Goal: Communication & Community: Answer question/provide support

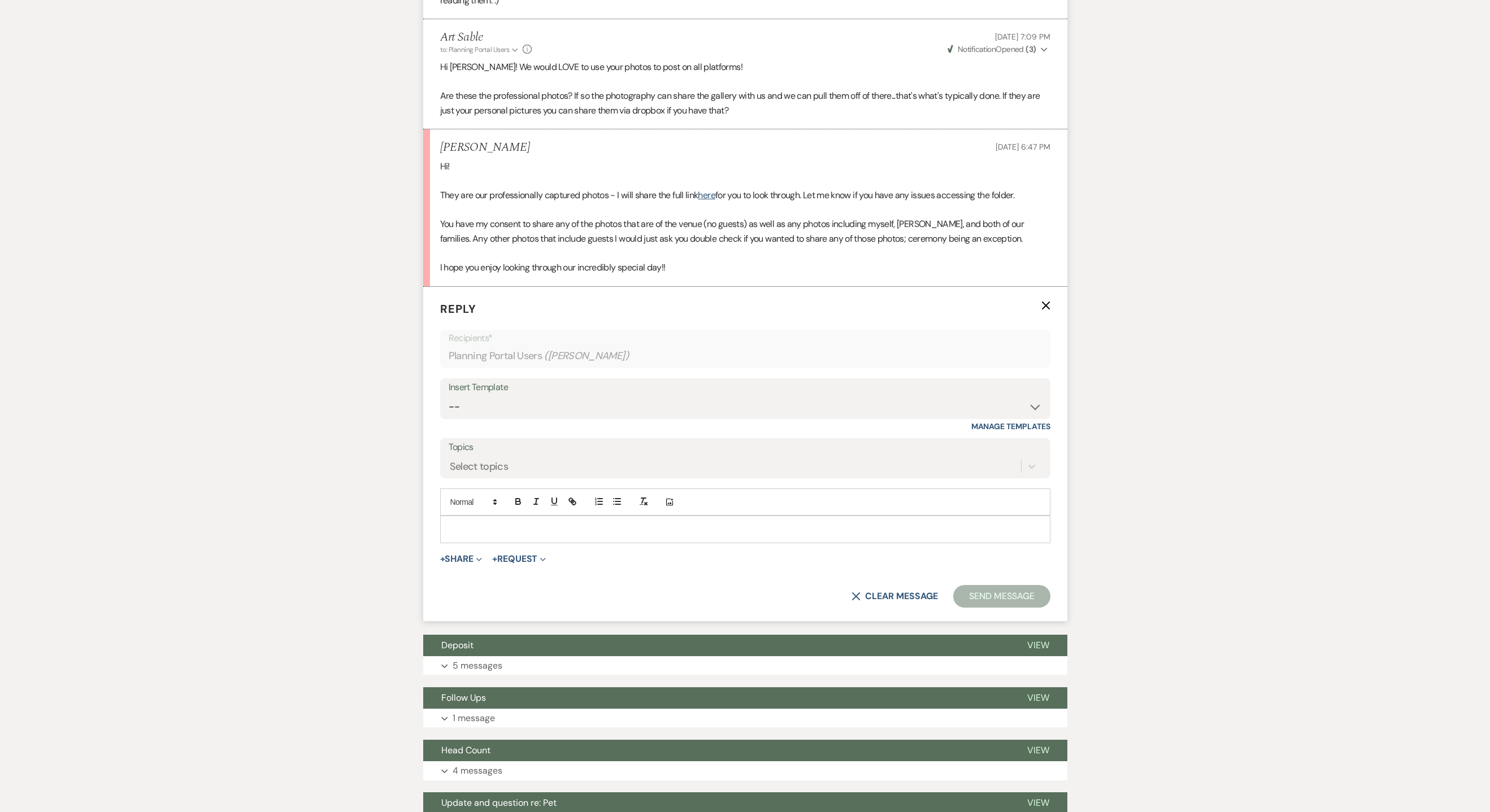
click at [494, 534] on p at bounding box center [745, 529] width 592 height 12
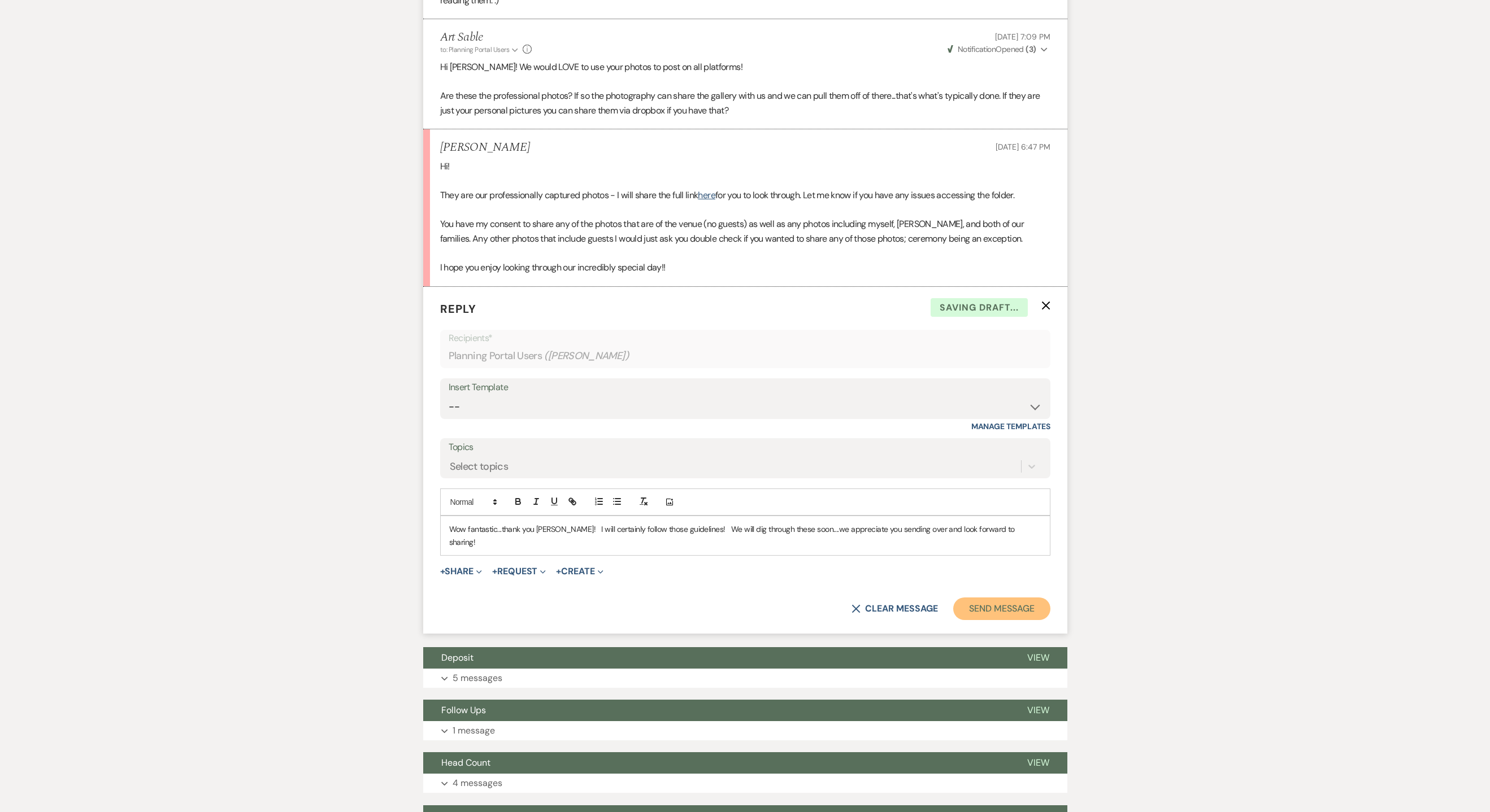
click at [982, 598] on button "Send Message" at bounding box center [1001, 609] width 97 height 23
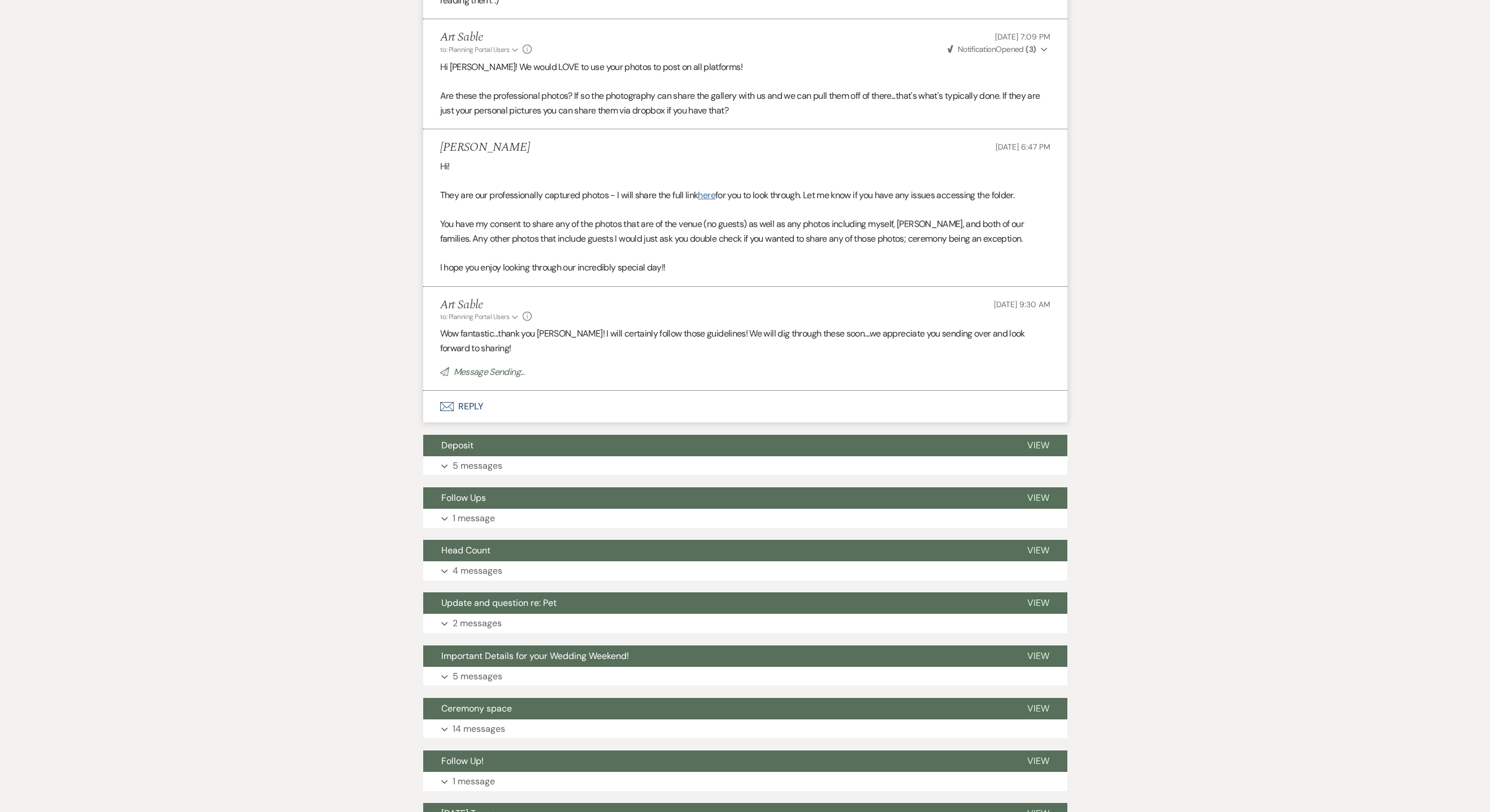
click at [709, 196] on link "here" at bounding box center [706, 195] width 17 height 12
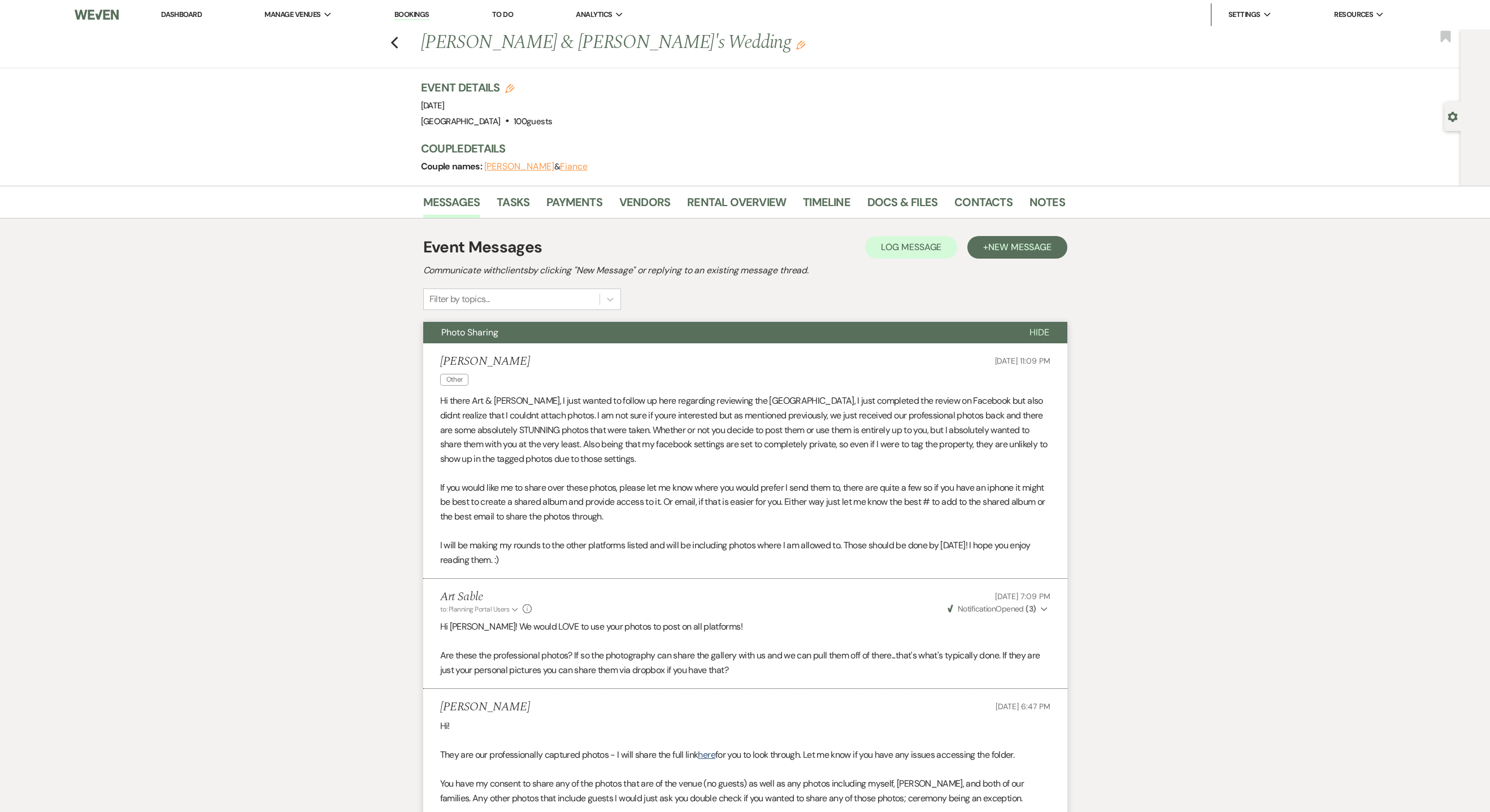
click at [178, 15] on link "Dashboard" at bounding box center [181, 14] width 40 height 9
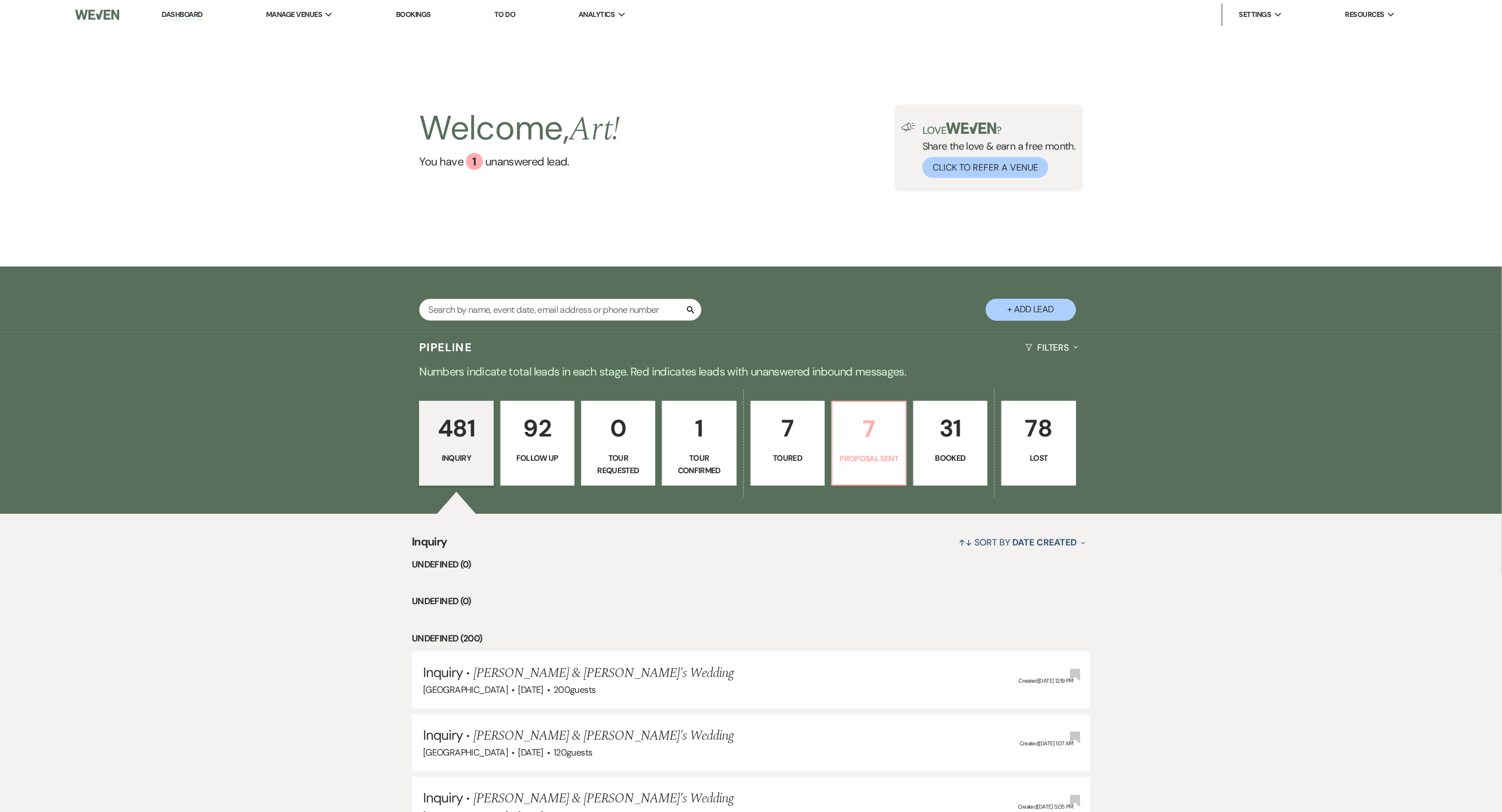
click at [872, 445] on p "7" at bounding box center [869, 429] width 59 height 38
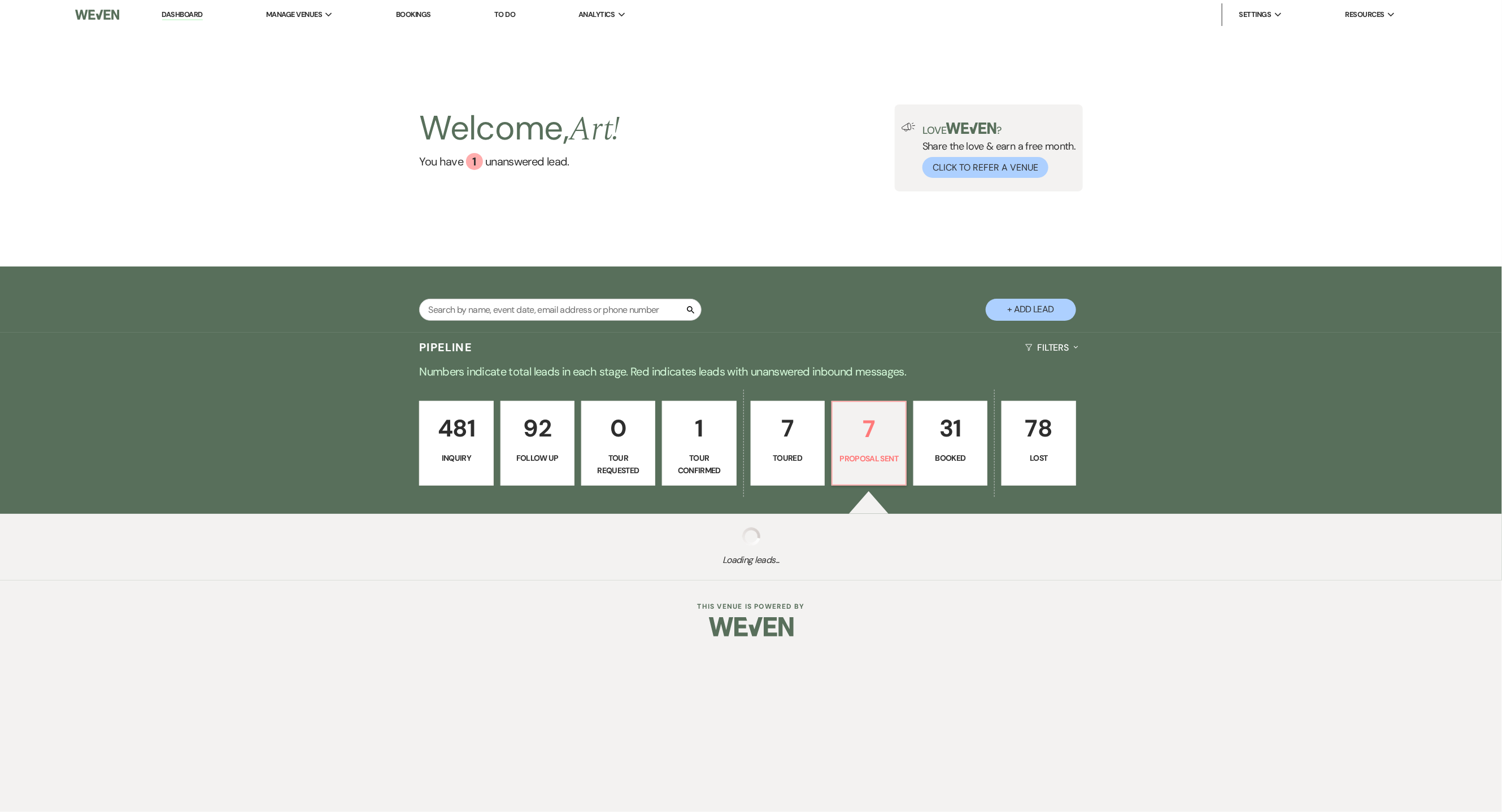
select select "6"
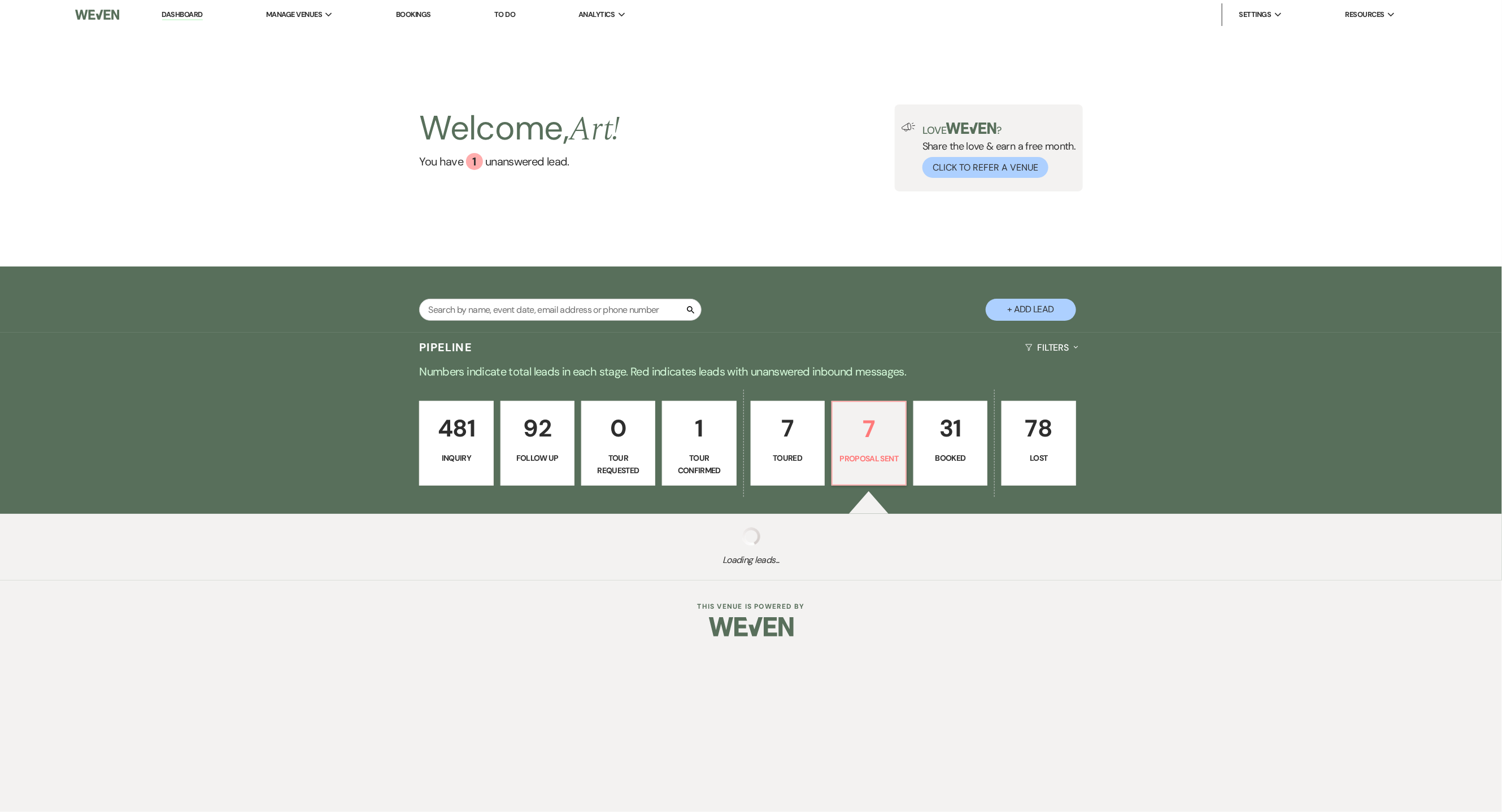
select select "6"
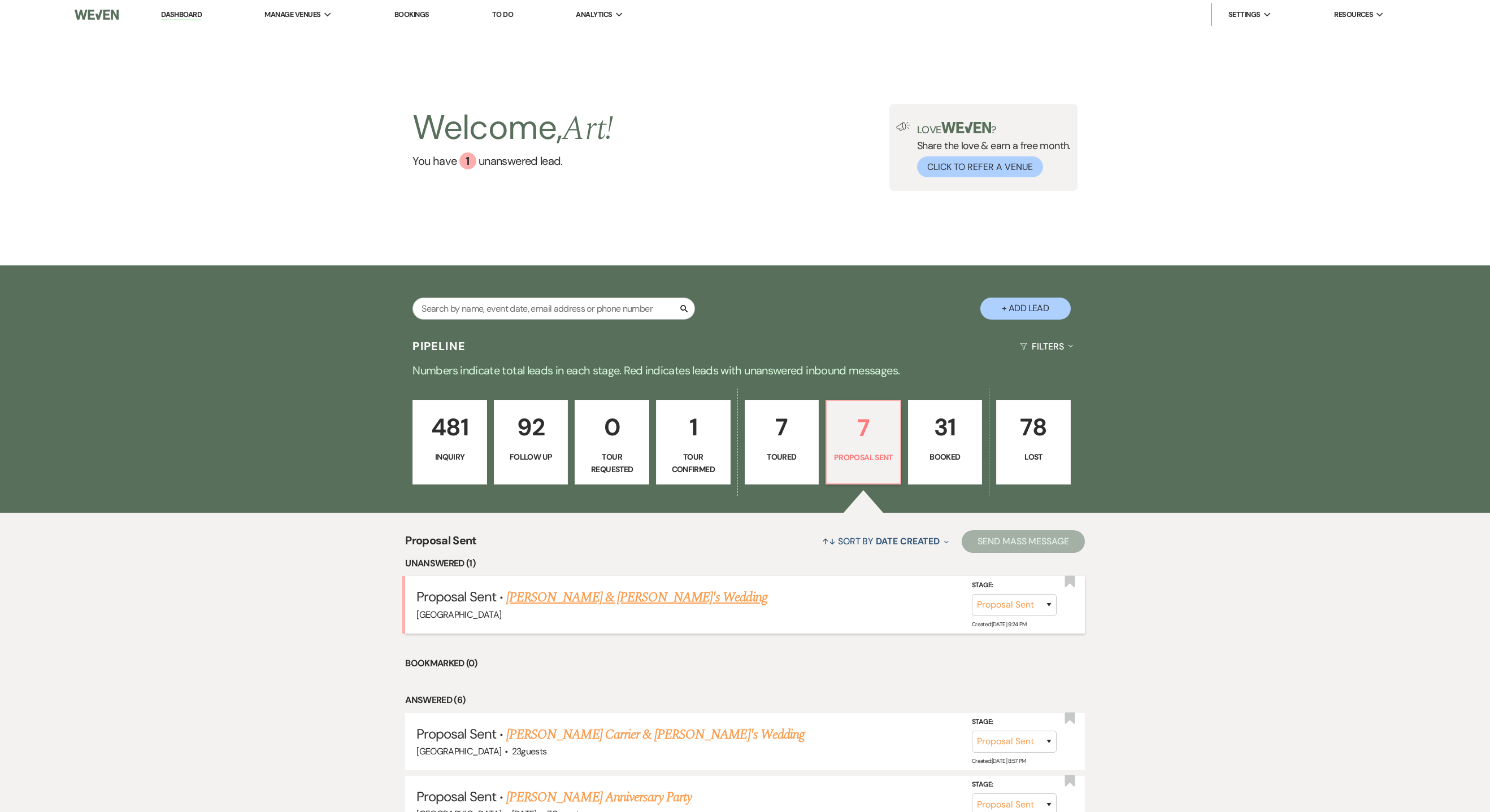
click at [548, 601] on link "[PERSON_NAME] & [PERSON_NAME]'s Wedding" at bounding box center [637, 598] width 261 height 21
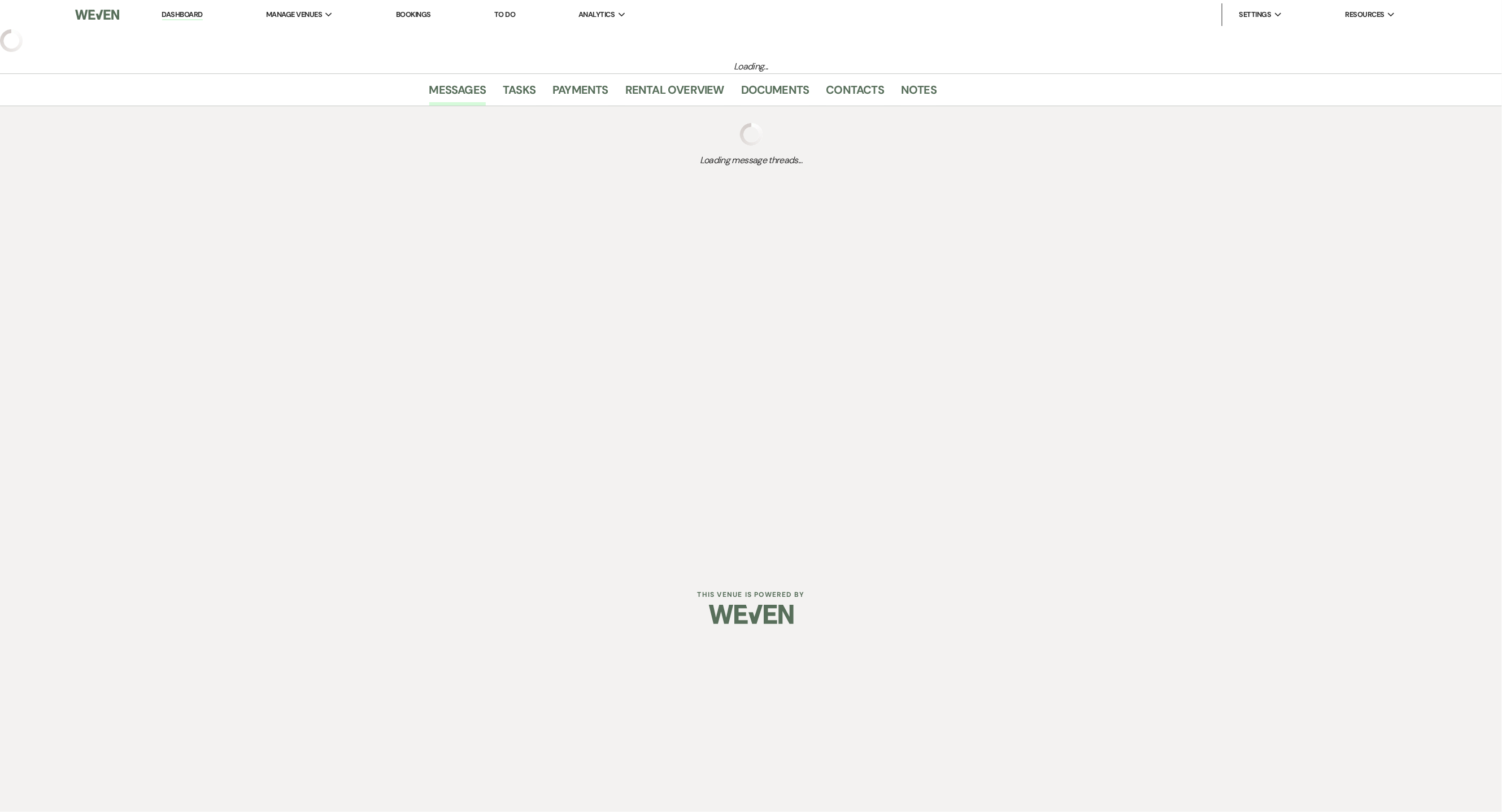
select select "6"
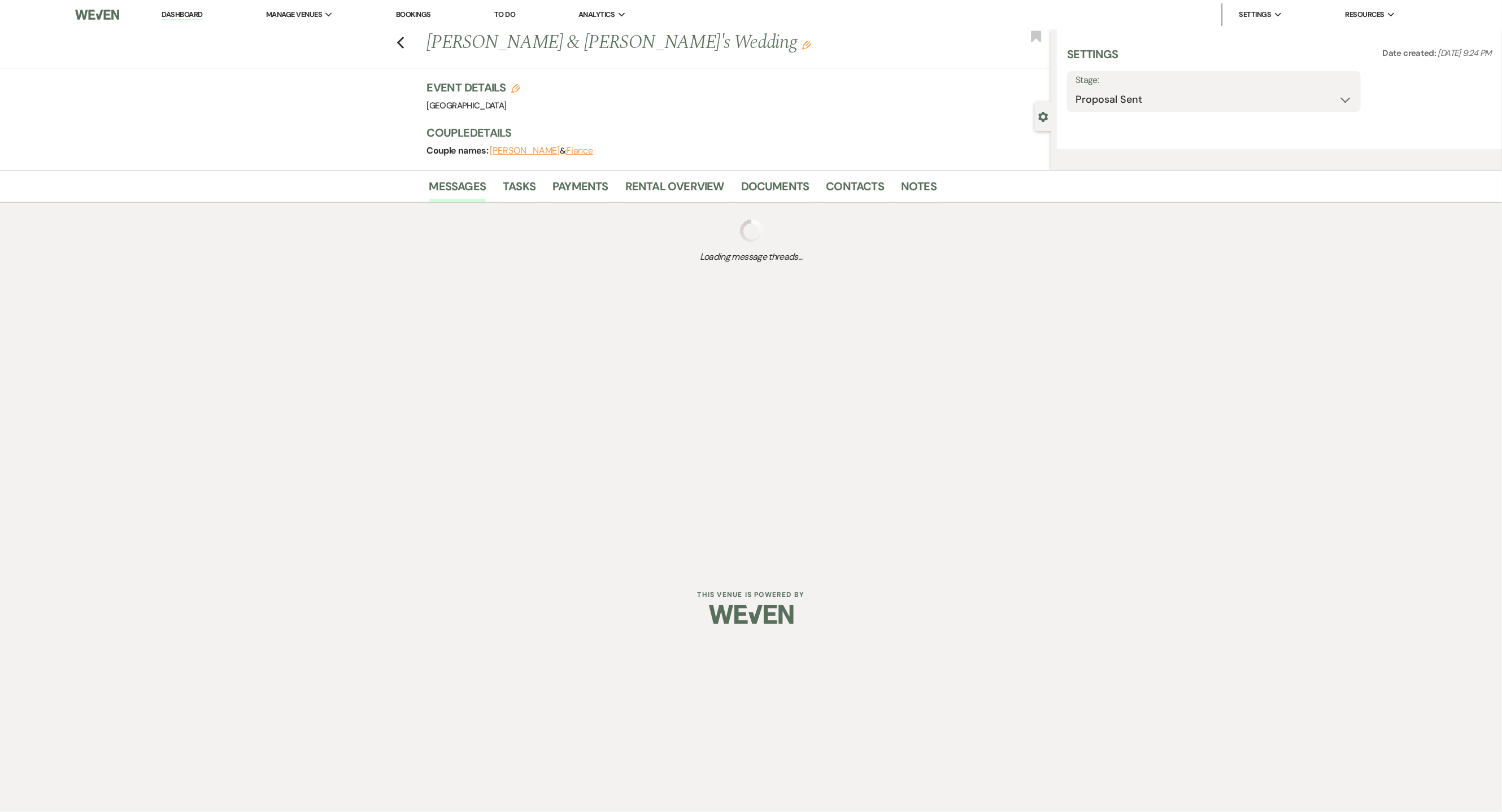
select select "5"
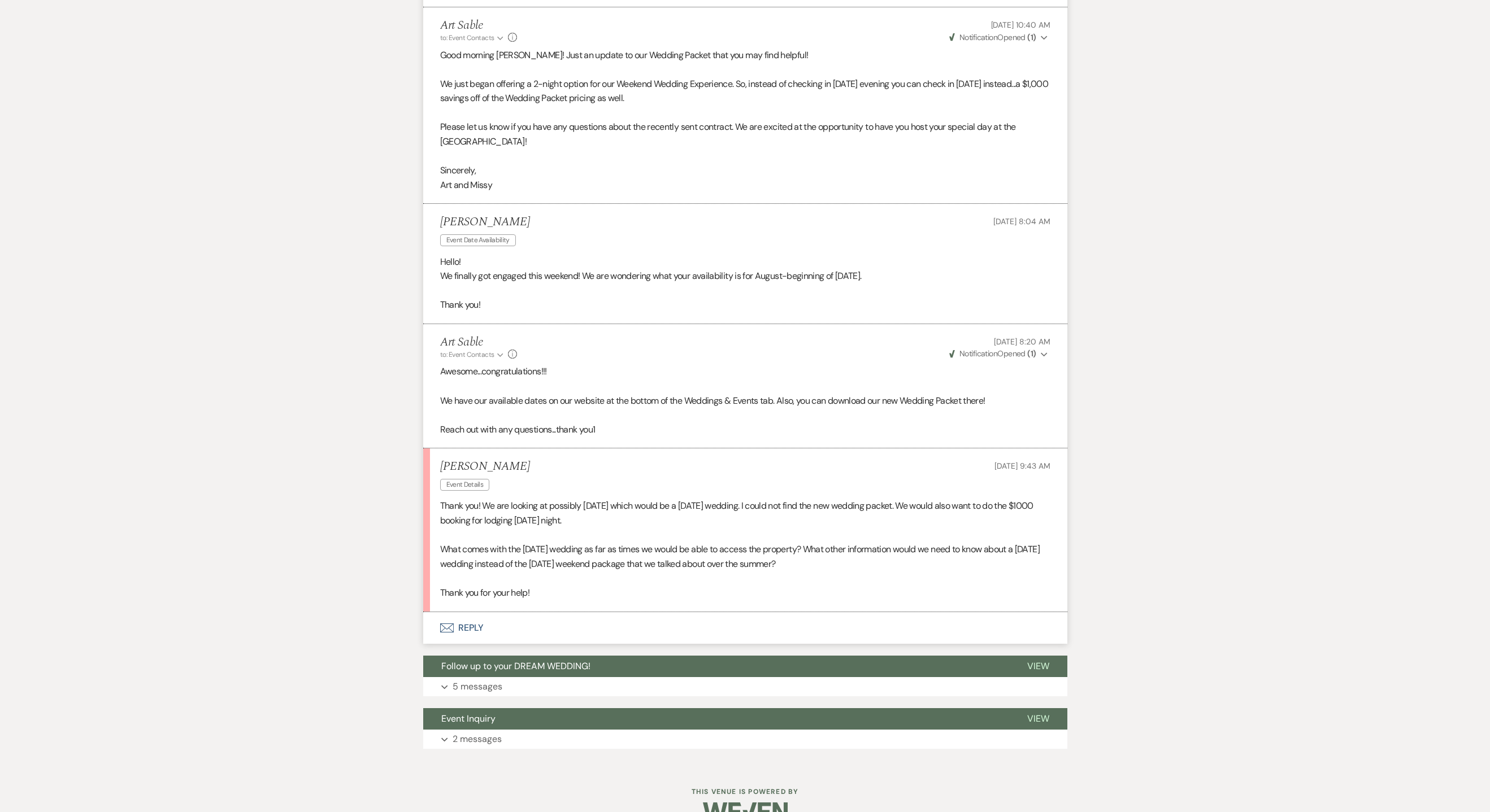
scroll to position [695, 0]
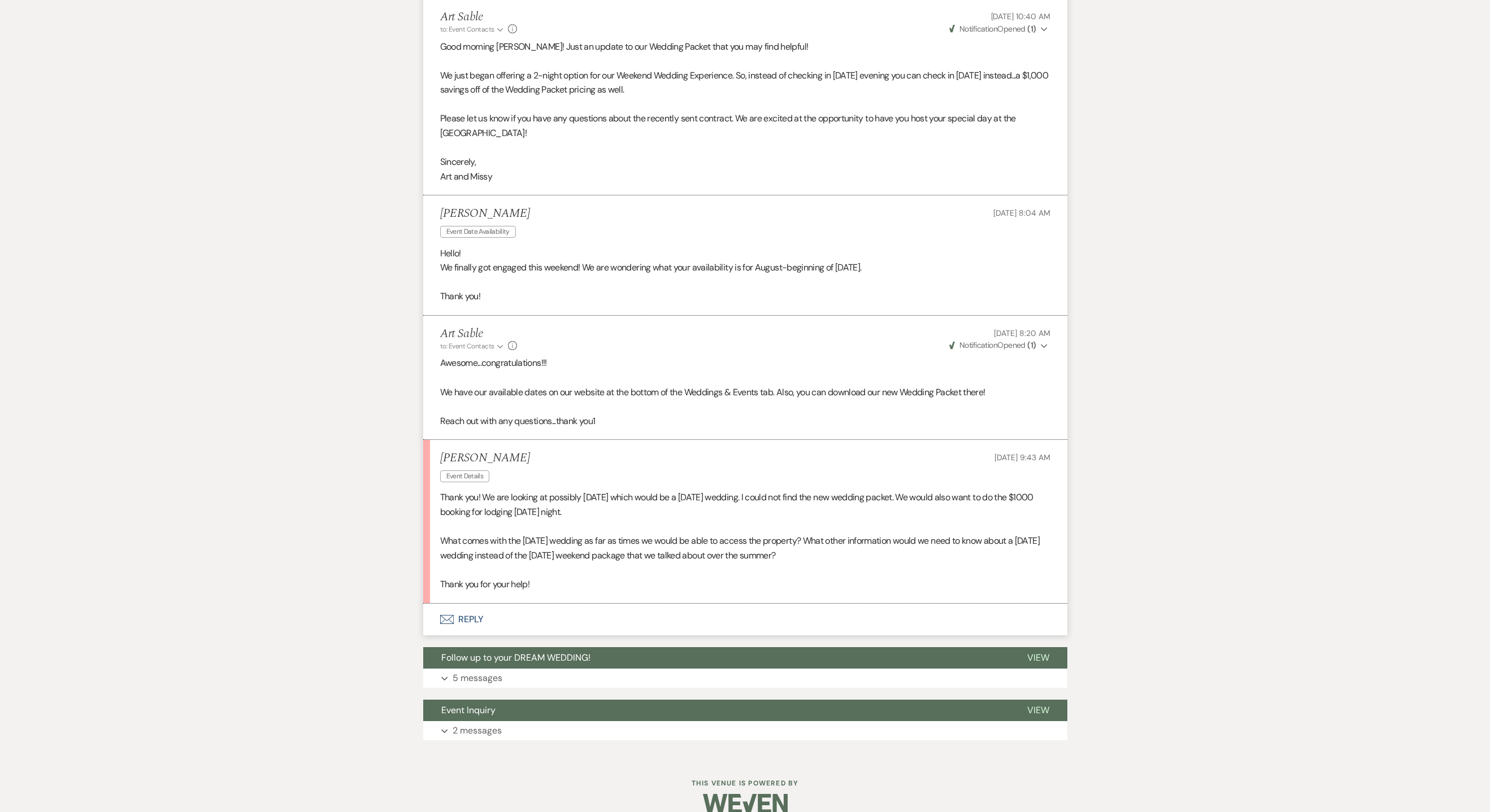
click at [467, 625] on button "Envelope Reply" at bounding box center [745, 620] width 644 height 32
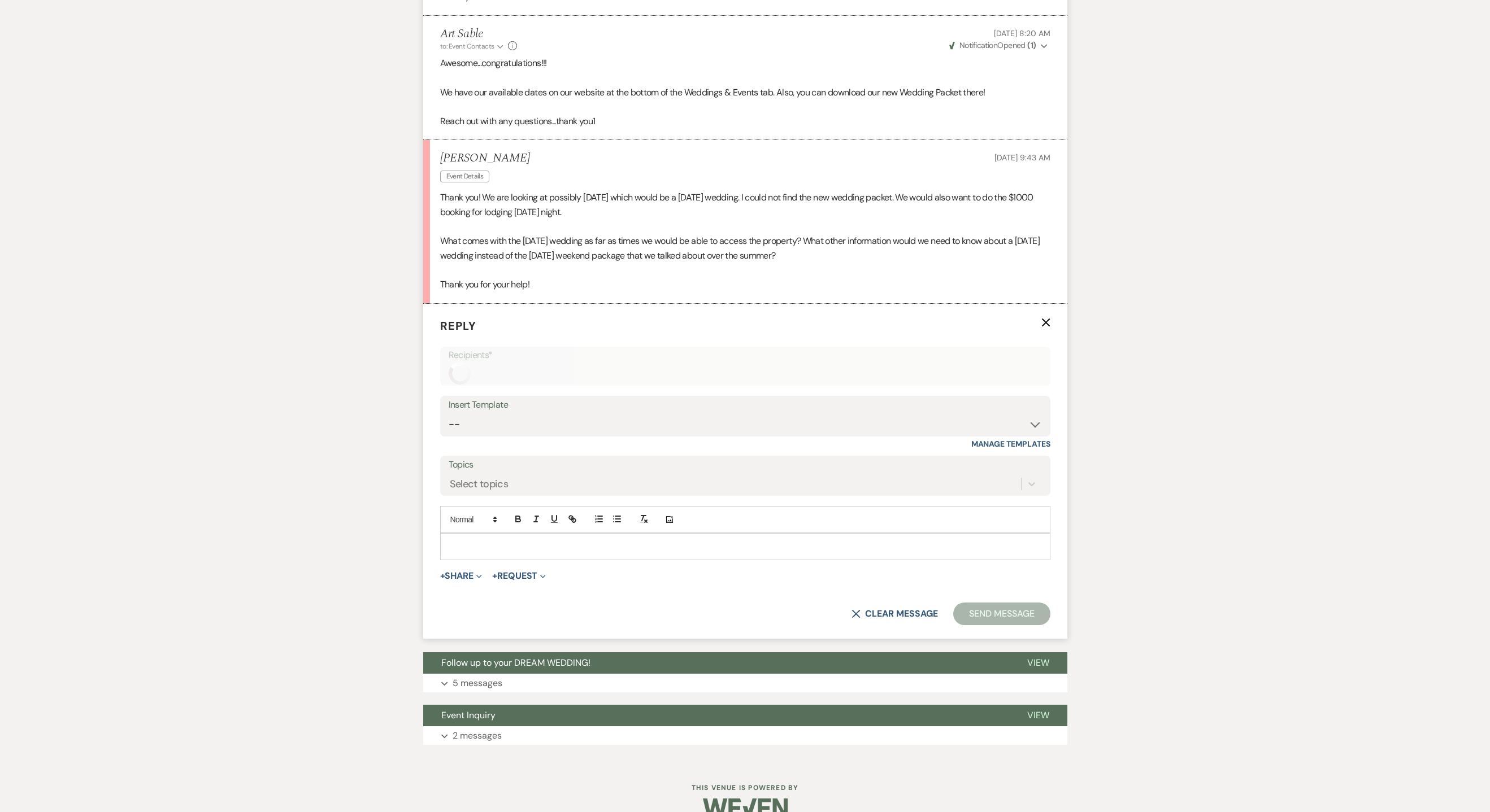
scroll to position [1021, 0]
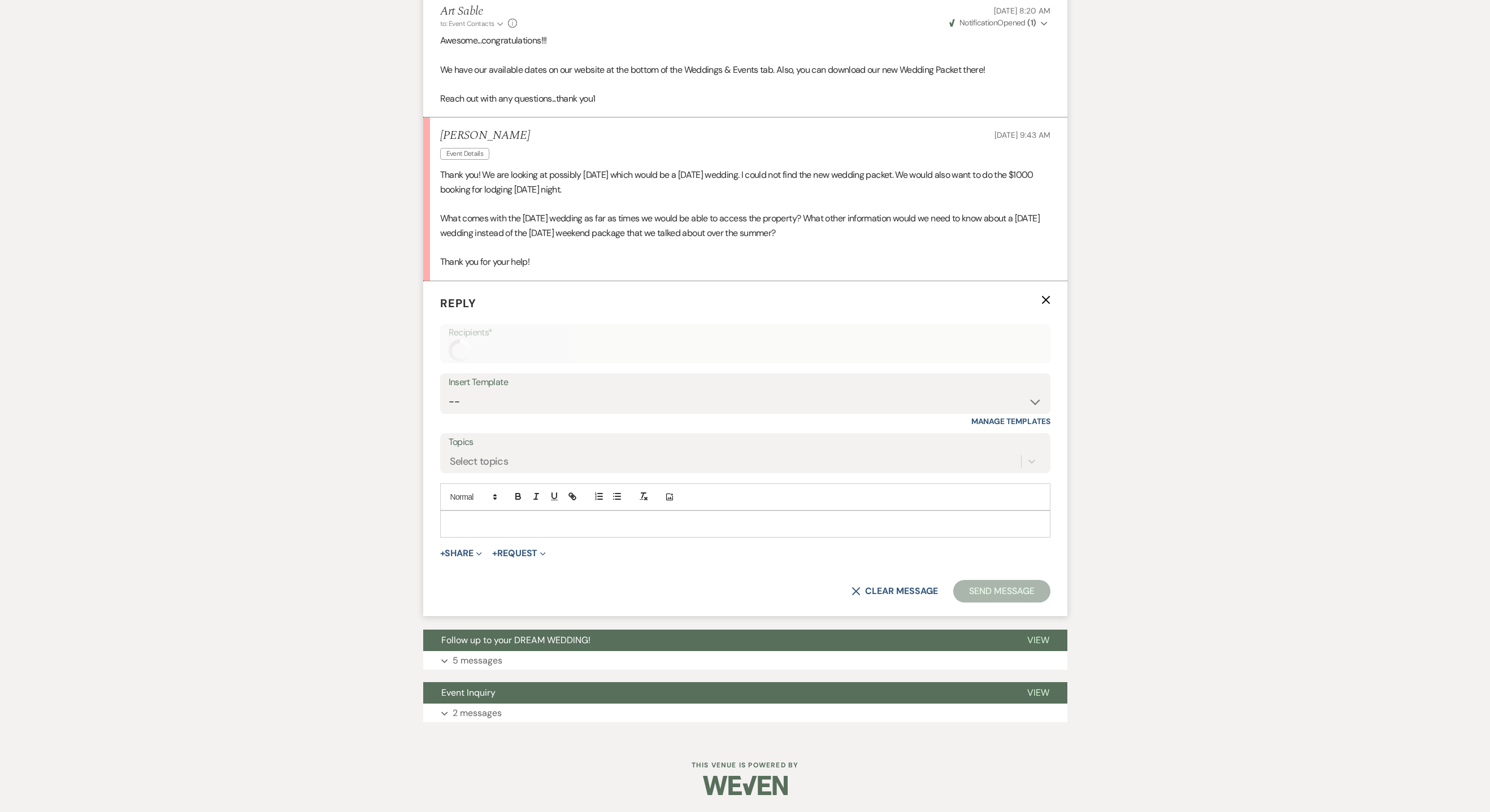
click at [525, 518] on p at bounding box center [745, 524] width 592 height 12
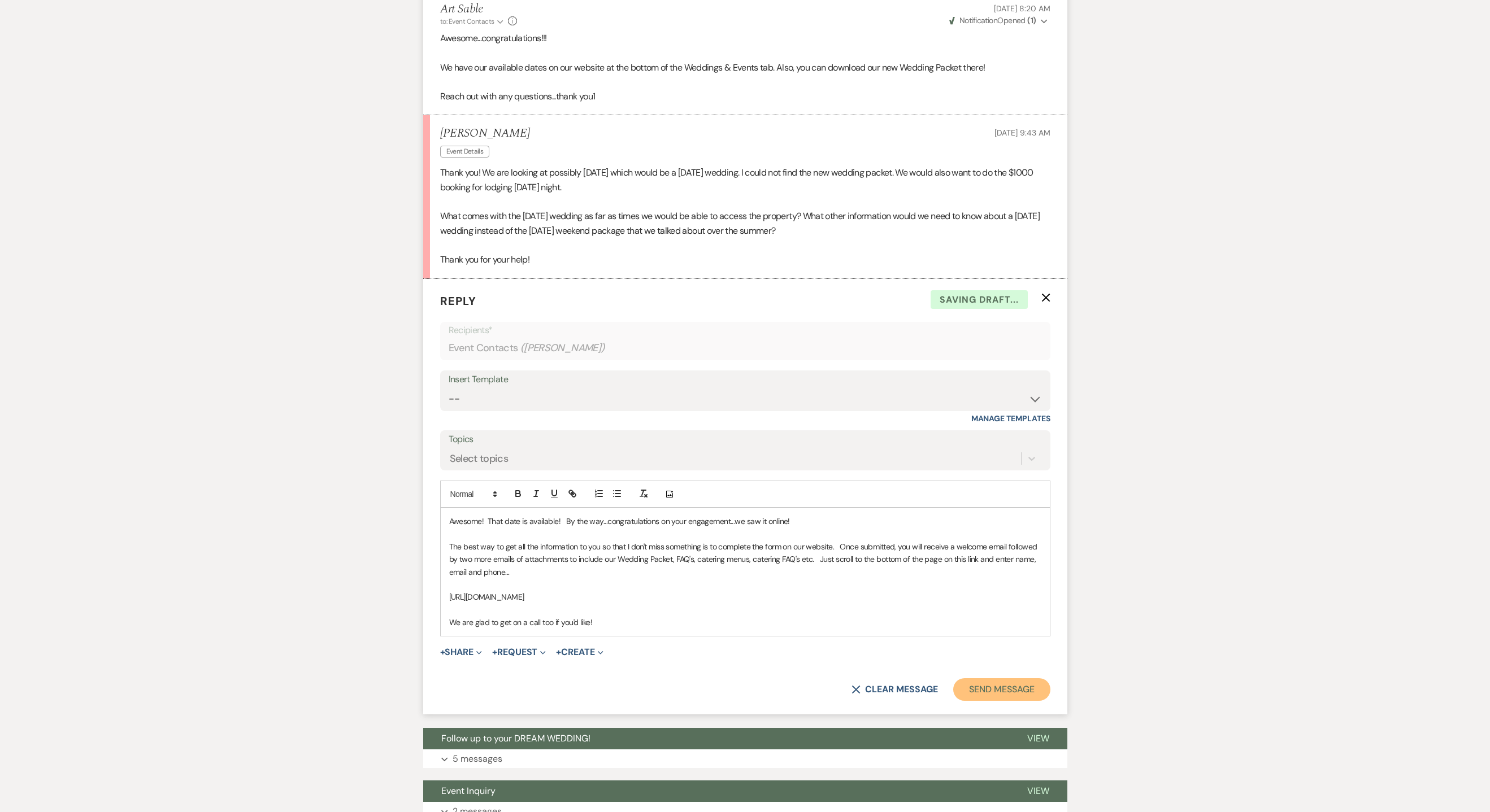
click at [975, 695] on button "Send Message" at bounding box center [1001, 690] width 97 height 23
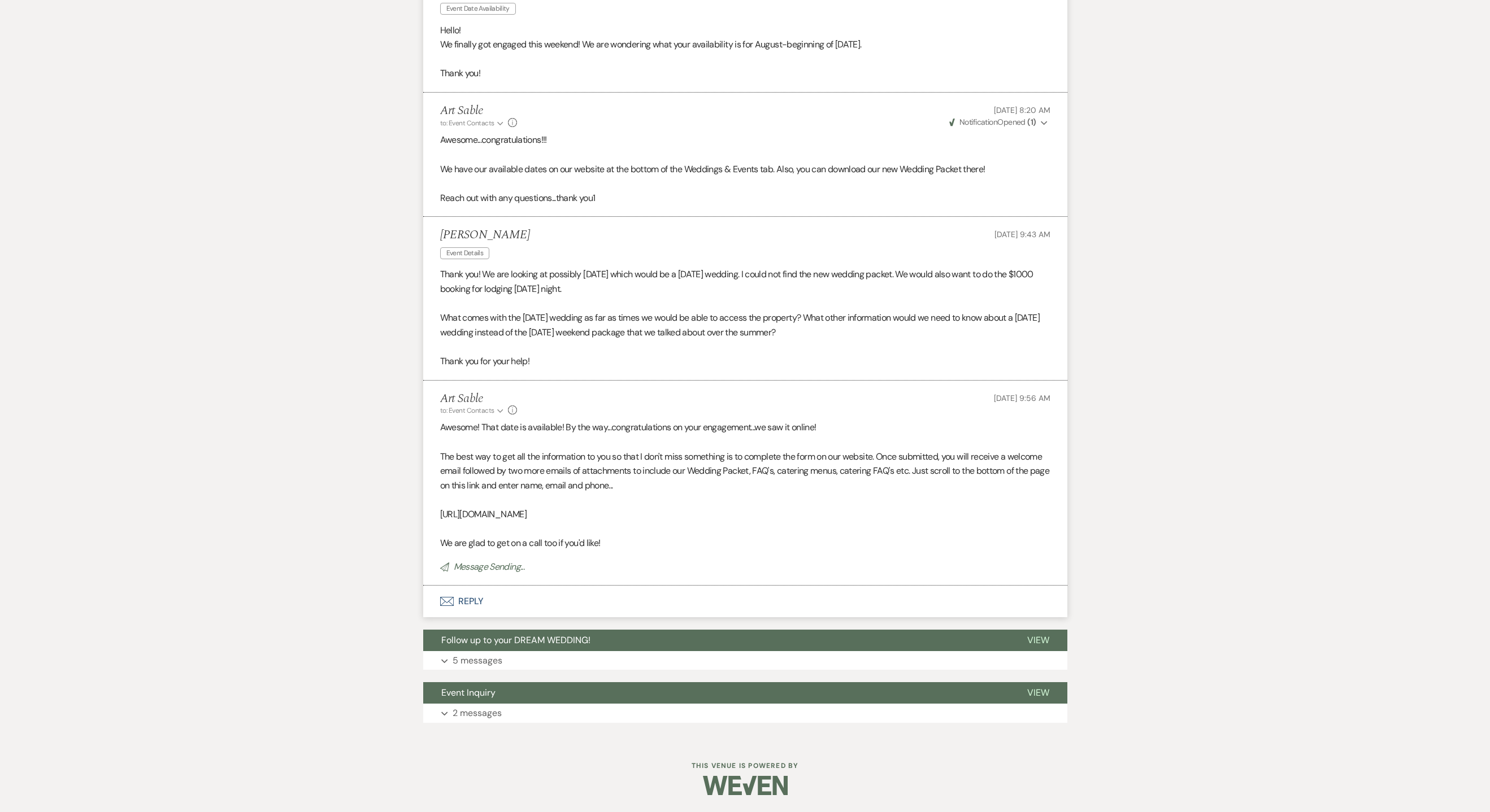
scroll to position [898, 0]
